Goal: Communication & Community: Share content

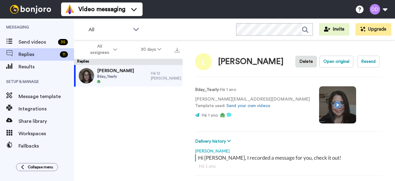
scroll to position [22, 0]
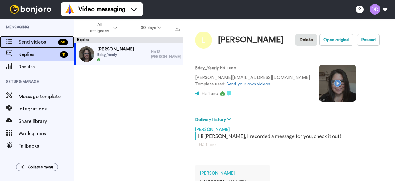
click at [51, 43] on span "Send videos" at bounding box center [37, 41] width 37 height 7
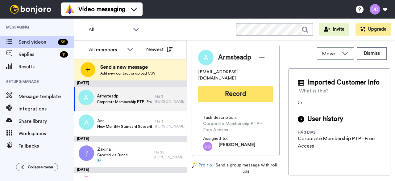
click at [229, 91] on button "Record" at bounding box center [235, 94] width 75 height 16
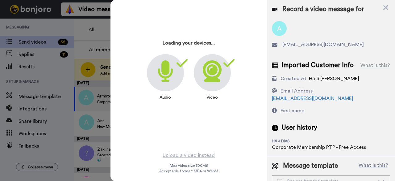
scroll to position [22, 0]
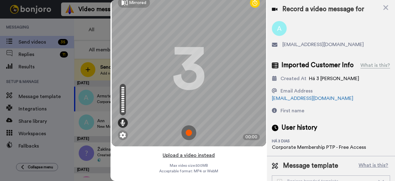
click at [190, 151] on button "Upload a video instead" at bounding box center [189, 155] width 56 height 8
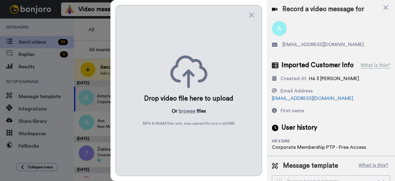
scroll to position [0, 0]
click at [183, 107] on button "browse" at bounding box center [187, 110] width 17 height 7
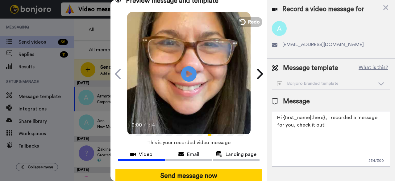
scroll to position [24, 0]
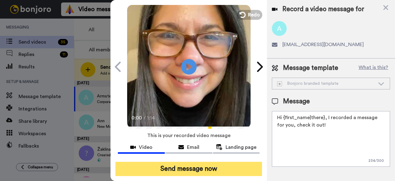
click at [210, 163] on button "Send message now" at bounding box center [189, 169] width 147 height 14
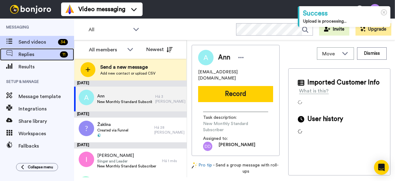
click at [26, 57] on span "Replies" at bounding box center [38, 54] width 39 height 7
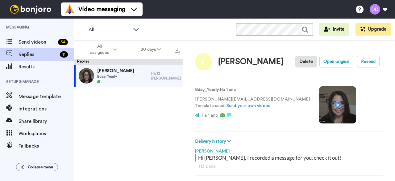
scroll to position [22, 0]
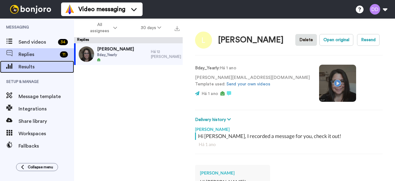
click at [20, 64] on span "Results" at bounding box center [47, 66] width 56 height 7
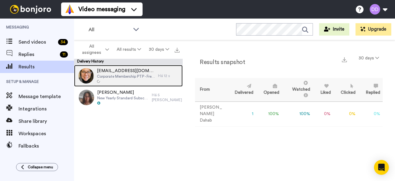
click at [103, 70] on span "[EMAIL_ADDRESS][DOMAIN_NAME]" at bounding box center [126, 71] width 58 height 6
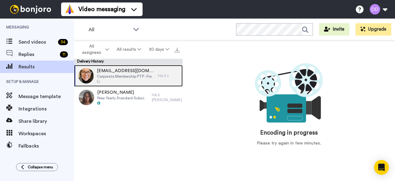
click at [136, 73] on span "armsteadp@yahoo.com" at bounding box center [126, 71] width 58 height 6
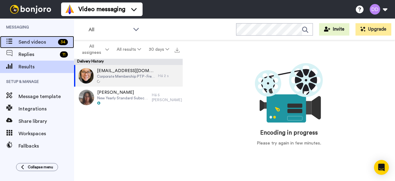
click at [37, 38] on span "Send videos" at bounding box center [37, 41] width 37 height 7
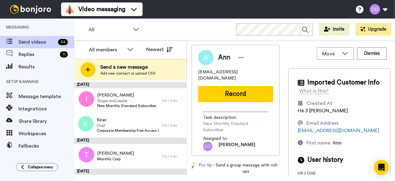
scroll to position [62, 0]
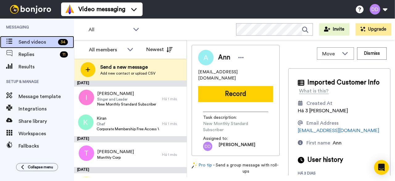
click at [31, 43] on span "Send videos" at bounding box center [37, 41] width 37 height 7
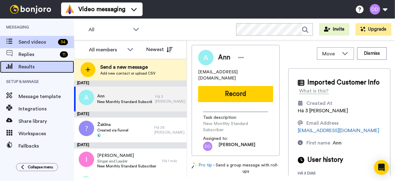
click at [34, 64] on span "Results" at bounding box center [47, 66] width 56 height 7
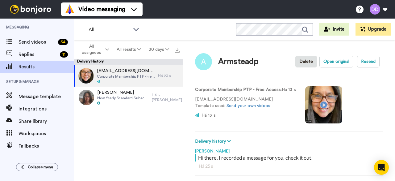
click at [323, 105] on video at bounding box center [323, 104] width 37 height 37
click at [319, 107] on video at bounding box center [323, 104] width 37 height 37
